Goal: Task Accomplishment & Management: Use online tool/utility

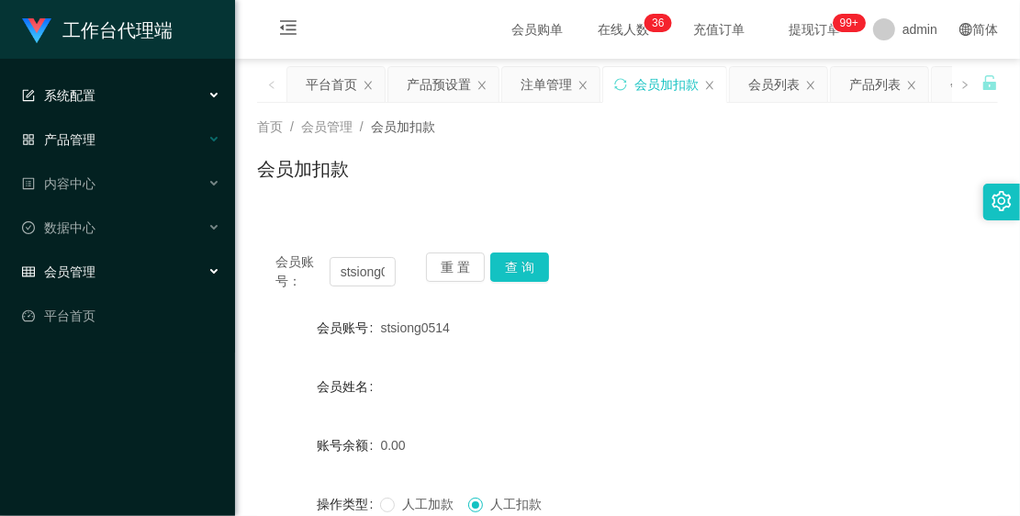
scroll to position [102, 0]
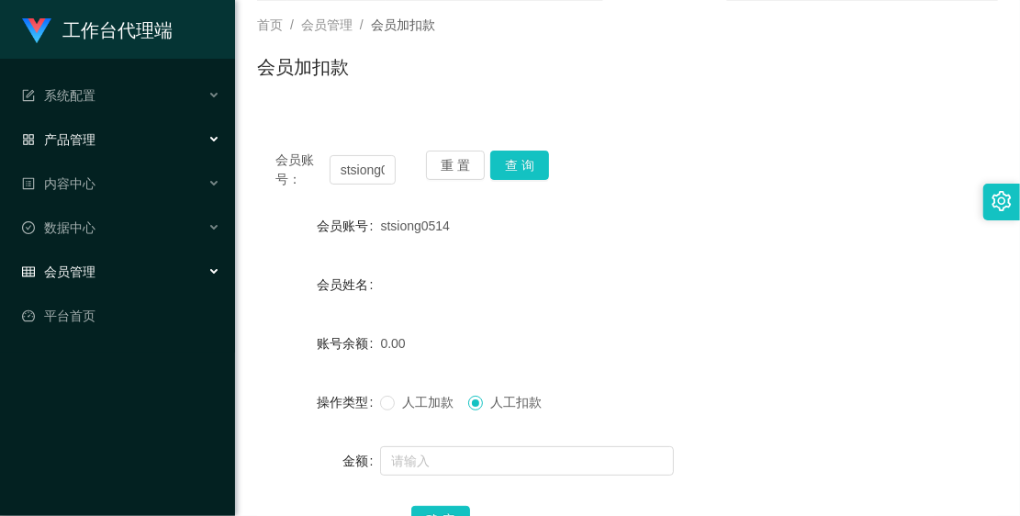
click at [84, 129] on div "产品管理" at bounding box center [117, 139] width 235 height 37
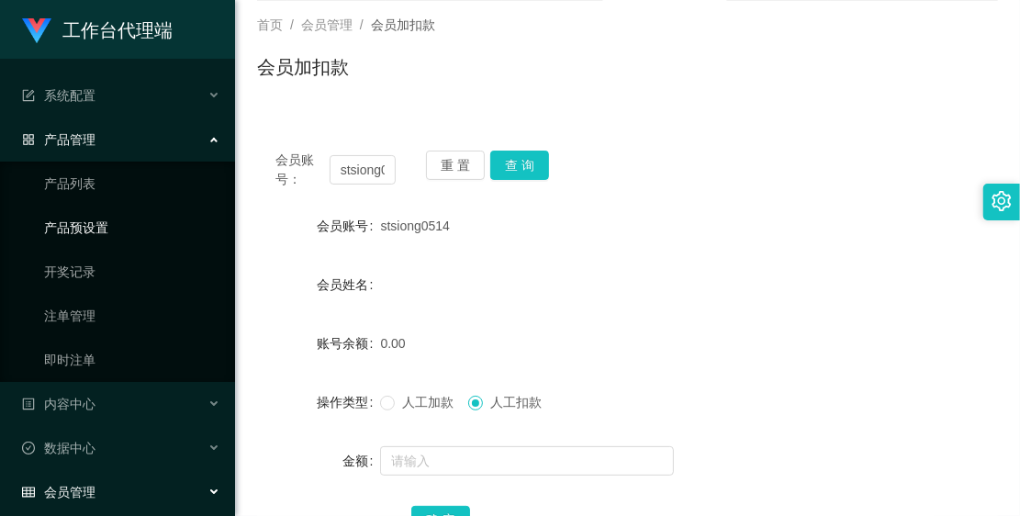
click at [115, 234] on link "产品预设置" at bounding box center [132, 227] width 176 height 37
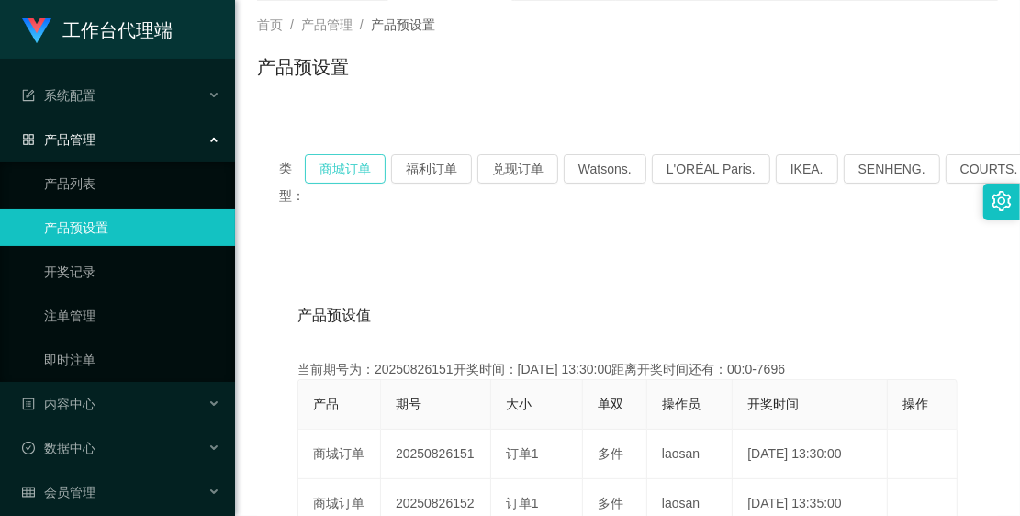
click at [373, 174] on button "商城订单" at bounding box center [345, 168] width 81 height 29
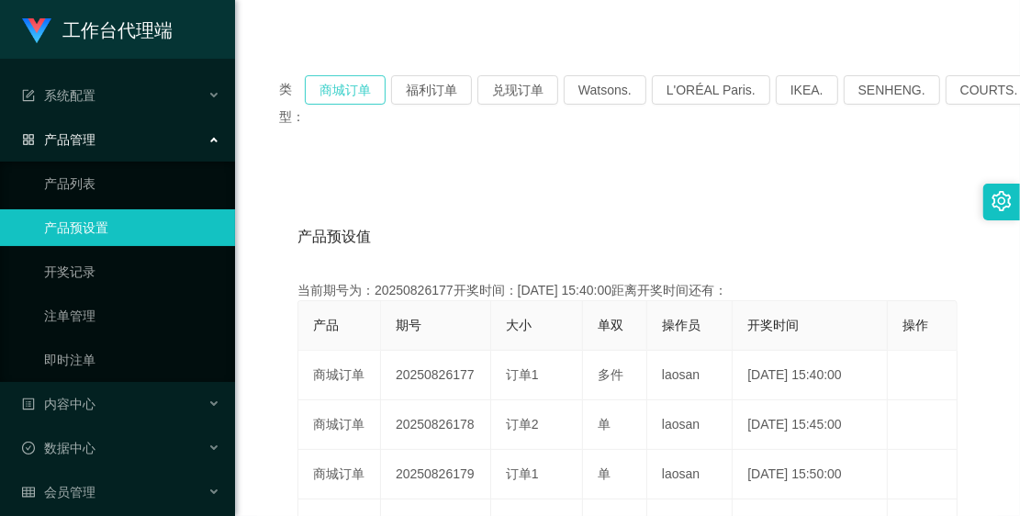
scroll to position [331, 0]
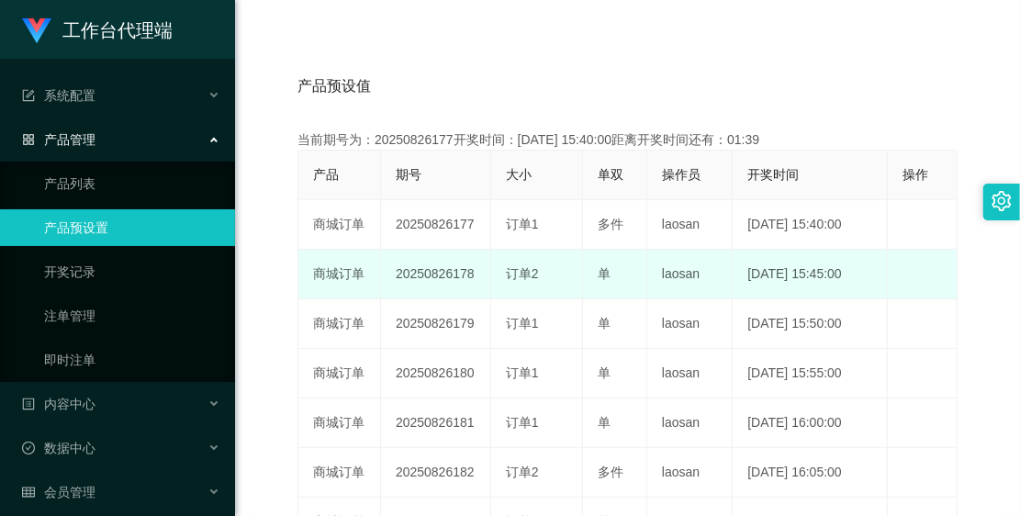
drag, startPoint x: 393, startPoint y: 264, endPoint x: 469, endPoint y: 263, distance: 76.2
click at [469, 263] on td "20250826178" at bounding box center [436, 275] width 110 height 50
copy td "20250826178"
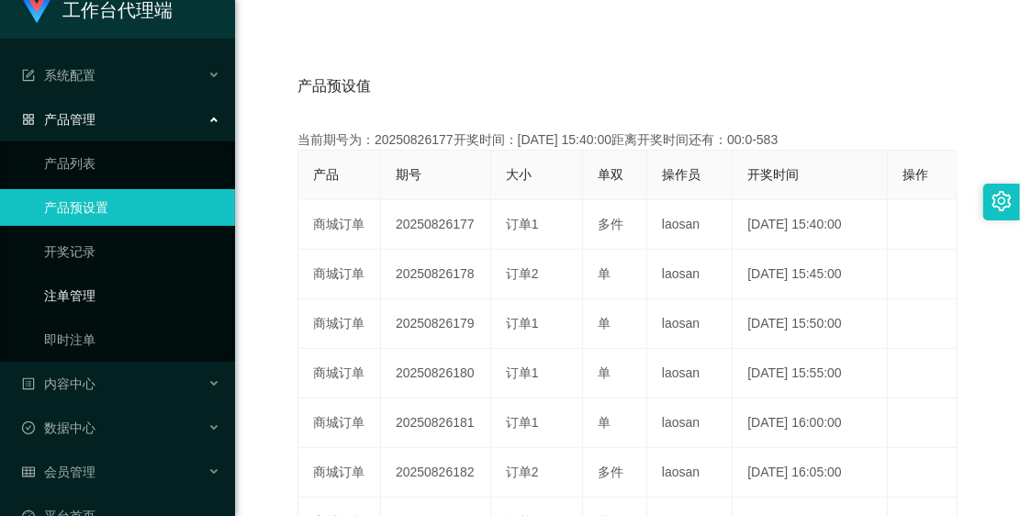
scroll to position [56, 0]
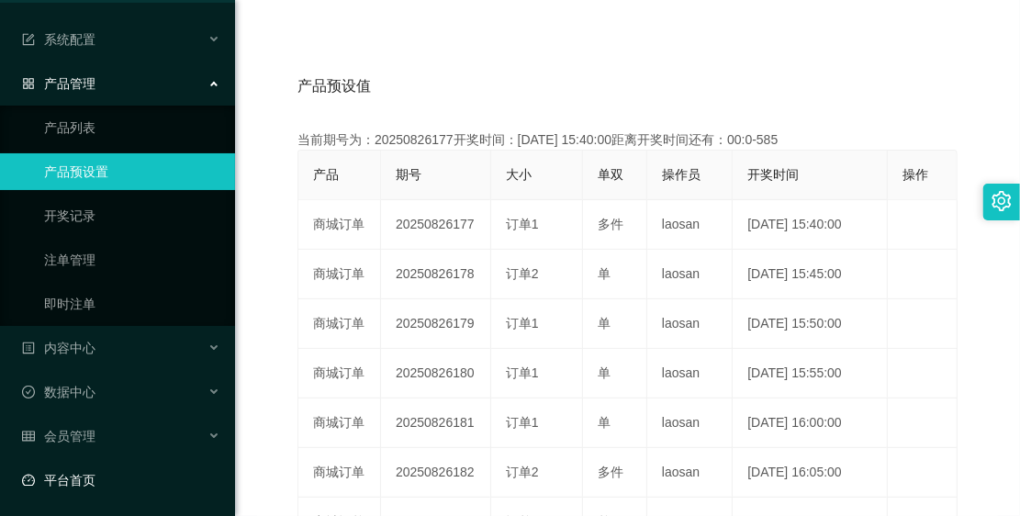
click at [107, 464] on link "平台首页" at bounding box center [121, 480] width 198 height 37
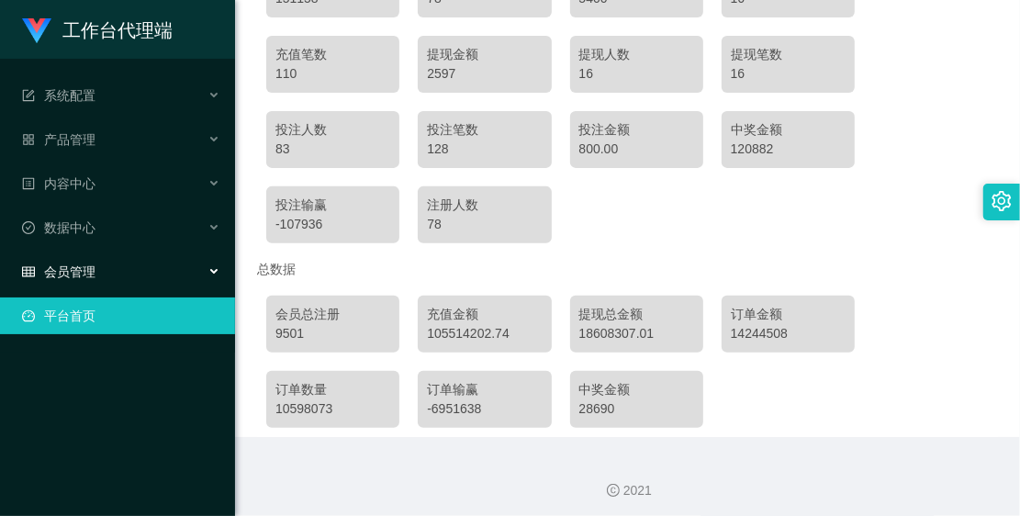
click at [153, 276] on div "会员管理" at bounding box center [117, 271] width 235 height 37
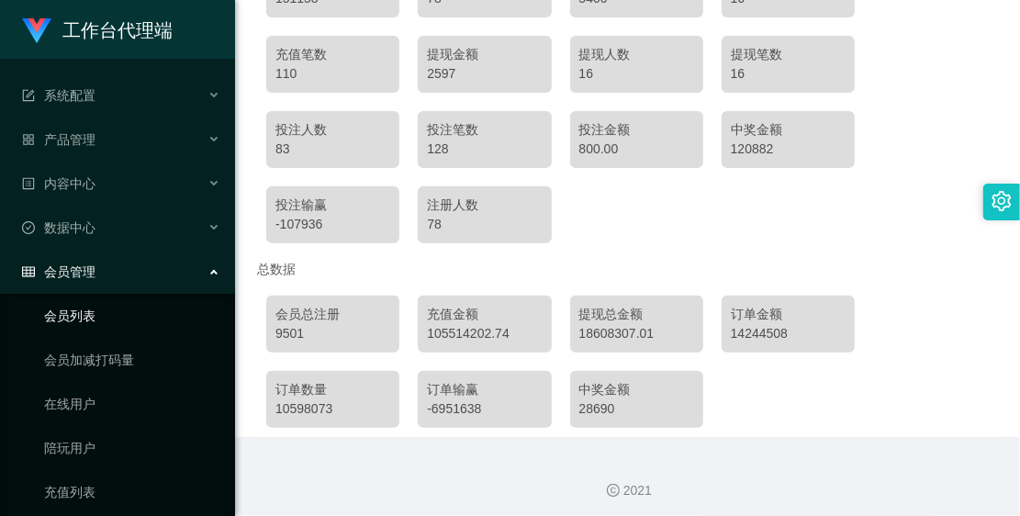
click at [157, 299] on link "会员列表" at bounding box center [132, 316] width 176 height 37
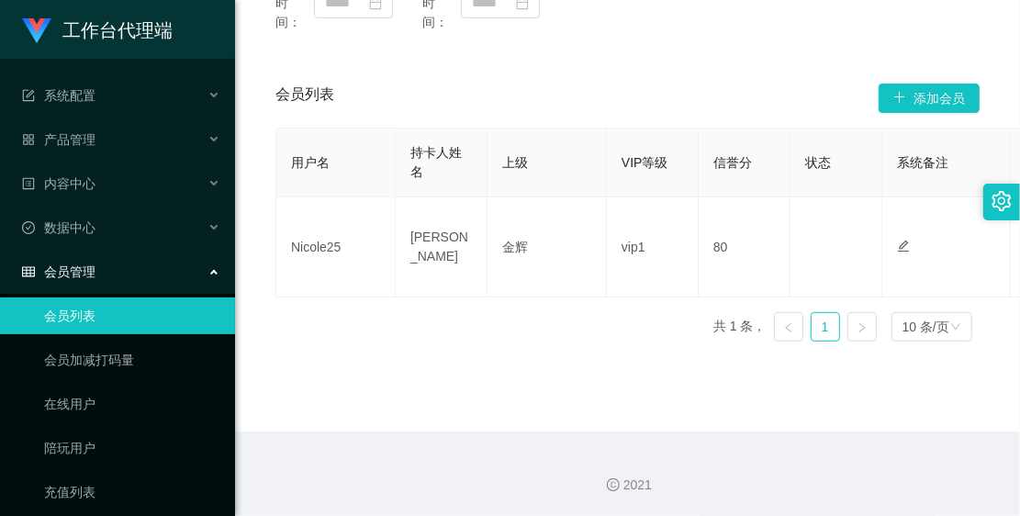
scroll to position [102, 0]
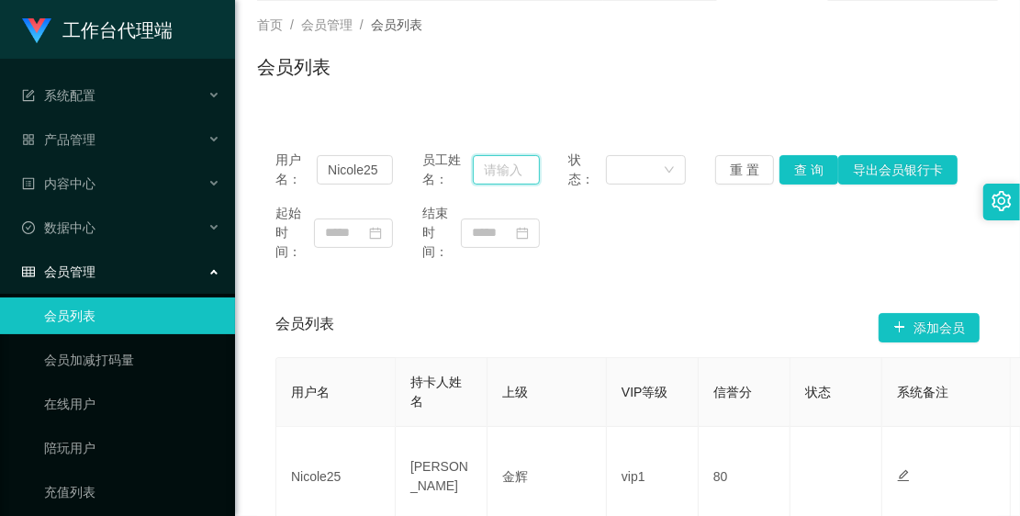
click at [489, 166] on input "text" at bounding box center [506, 169] width 66 height 29
click at [335, 172] on input "Nicole25" at bounding box center [355, 169] width 76 height 29
drag, startPoint x: 377, startPoint y: 165, endPoint x: 301, endPoint y: 166, distance: 76.2
click at [301, 166] on div "用户名： Nicole25" at bounding box center [334, 170] width 118 height 39
type input "1205"
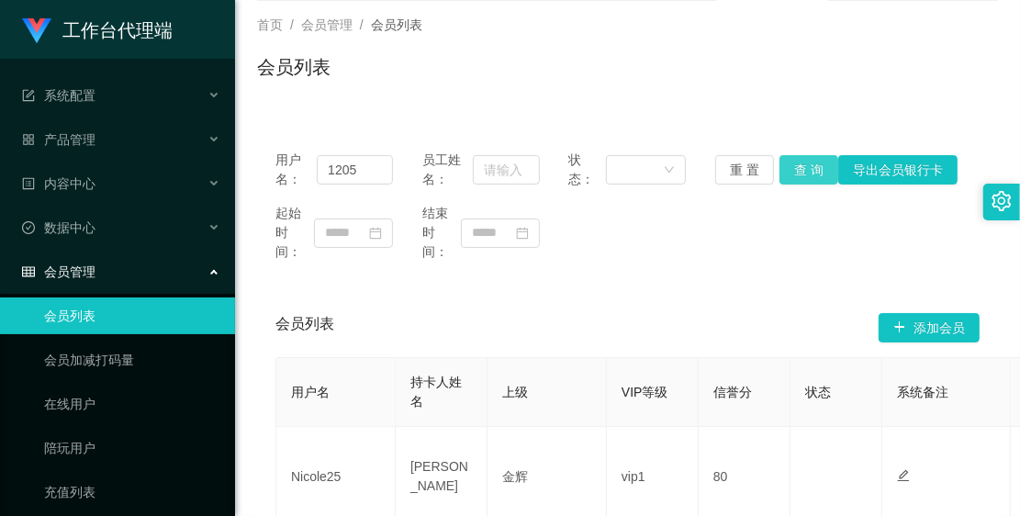
click at [801, 156] on button "查 询" at bounding box center [809, 169] width 59 height 29
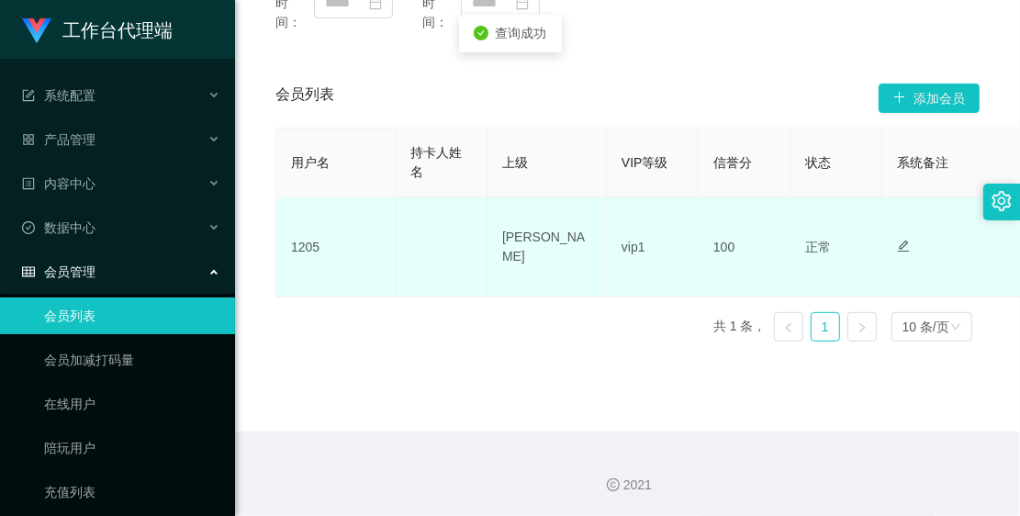
scroll to position [217, 0]
